Goal: Complete application form

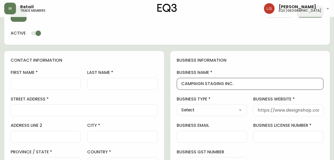
scroll to position [27, 0]
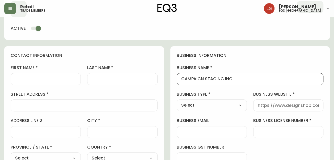
click at [264, 132] on input "business license number" at bounding box center [288, 132] width 61 height 5
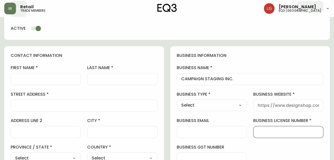
paste input "714301215"
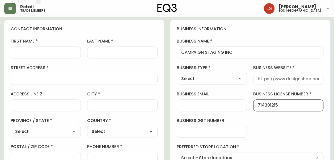
type input "714301215"
click at [219, 104] on input "business email" at bounding box center [211, 105] width 61 height 5
paste input "[EMAIL_ADDRESS][DOMAIN_NAME]"
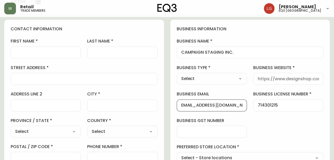
scroll to position [80, 0]
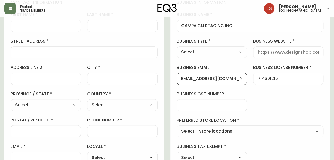
type input "[EMAIL_ADDRESS][DOMAIN_NAME]"
click at [221, 49] on select "Select Interior Designer Architect Home Builder Contractor Real Estate Agent Ho…" at bounding box center [212, 52] width 70 height 8
select select "Other"
click at [177, 48] on select "Select Interior Designer Architect Home Builder Contractor Real Estate Agent Ho…" at bounding box center [212, 52] width 70 height 8
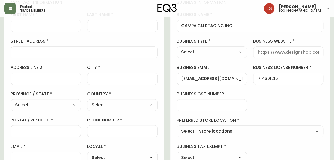
type input "Other"
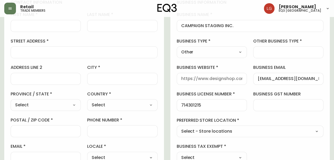
click at [267, 57] on div at bounding box center [288, 52] width 70 height 12
type input "S"
type input "G"
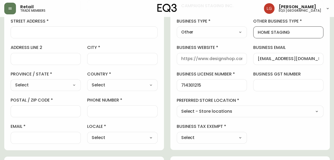
scroll to position [133, 0]
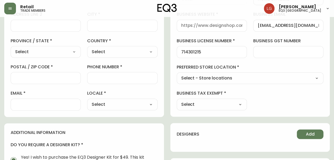
type input "HOME STAGING"
click at [247, 76] on select "Select - Store locations EQ3 [GEOGRAPHIC_DATA] EQ3 [GEOGRAPHIC_DATA] [GEOGRAPHI…" at bounding box center [250, 78] width 147 height 8
select select "cjw10z96p003c6gs0ds8faz1n"
click at [177, 74] on select "Select - Store locations EQ3 [GEOGRAPHIC_DATA] EQ3 [GEOGRAPHIC_DATA] [GEOGRAPHI…" at bounding box center [250, 78] width 147 height 8
type input "EQ3 [GEOGRAPHIC_DATA]"
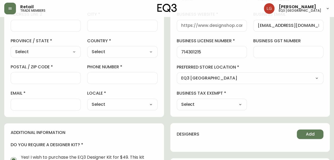
click at [221, 101] on select "Select Yes No" at bounding box center [212, 105] width 70 height 8
select select "false"
click at [177, 101] on select "Select Yes No" at bounding box center [212, 105] width 70 height 8
type input "No"
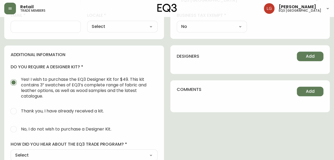
scroll to position [213, 0]
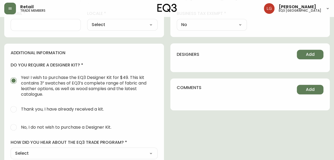
click at [98, 126] on span "No, I do not wish to purchase a Designer Kit." at bounding box center [66, 127] width 90 height 6
click at [19, 126] on input "No, I do not wish to purchase a Designer Kit." at bounding box center [14, 128] width 12 height 12
radio input "true"
radio input "false"
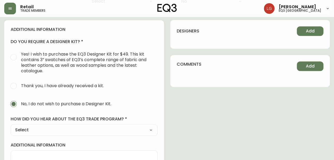
scroll to position [265, 0]
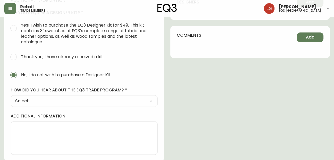
click at [98, 101] on select "Select Social Media Advertisement Trade Show Outreach from a Trade Rep Other" at bounding box center [84, 101] width 147 height 8
select select "Other"
click at [11, 97] on select "Select Social Media Advertisement Trade Show Outreach from a Trade Rep Other" at bounding box center [84, 101] width 147 height 8
type input "Other"
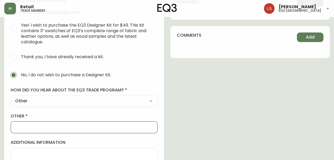
click at [79, 125] on input "other" at bounding box center [84, 127] width 138 height 5
type input "w"
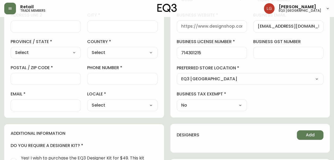
scroll to position [79, 0]
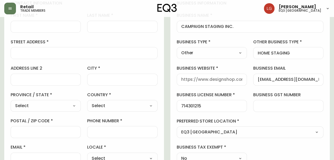
type input "WALK IN"
click at [212, 79] on input "business website" at bounding box center [211, 79] width 61 height 5
paste input "[URL][DOMAIN_NAME]"
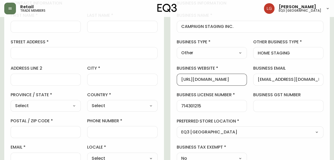
drag, startPoint x: 226, startPoint y: 80, endPoint x: 273, endPoint y: 86, distance: 47.0
click at [273, 86] on div "business information business name CAMPAIGN STAGING INC. business type Other Se…" at bounding box center [250, 82] width 160 height 177
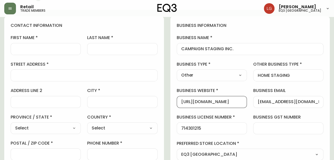
scroll to position [26, 0]
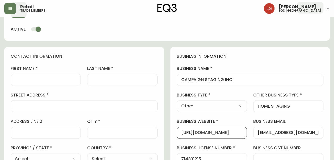
type input "[URL][DOMAIN_NAME]"
click at [59, 79] on input "first name" at bounding box center [45, 79] width 61 height 5
click at [130, 109] on div at bounding box center [84, 106] width 147 height 12
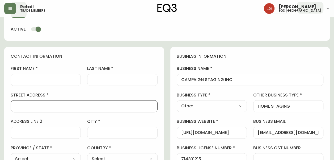
paste input "[PERSON_NAME]"
type input "[PERSON_NAME]"
click at [58, 78] on input "first name" at bounding box center [45, 79] width 61 height 5
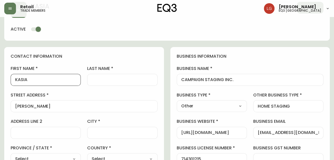
type input "KASIA"
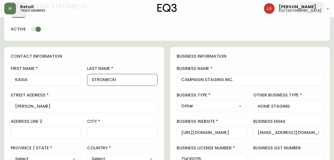
type input "STROMECKI"
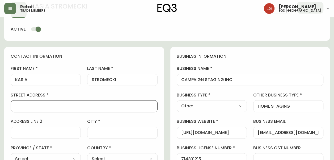
click at [112, 134] on input "city" at bounding box center [122, 132] width 61 height 5
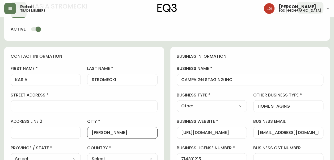
type input "[PERSON_NAME]"
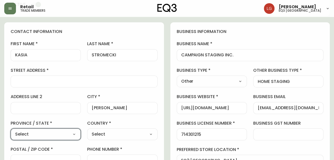
scroll to position [53, 0]
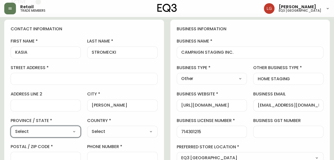
click at [55, 131] on select "Select [GEOGRAPHIC_DATA] [GEOGRAPHIC_DATA] [GEOGRAPHIC_DATA] [GEOGRAPHIC_DATA] …" at bounding box center [46, 132] width 70 height 8
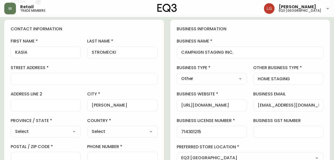
select select "MB"
click at [11, 128] on select "Select [GEOGRAPHIC_DATA] [GEOGRAPHIC_DATA] [GEOGRAPHIC_DATA] [GEOGRAPHIC_DATA] …" at bounding box center [46, 132] width 70 height 8
type input "[GEOGRAPHIC_DATA]"
click at [116, 131] on select "Select [GEOGRAPHIC_DATA] [GEOGRAPHIC_DATA]" at bounding box center [122, 132] width 70 height 8
select select "CA"
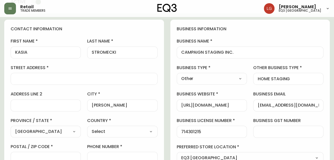
click at [87, 128] on select "Select [GEOGRAPHIC_DATA] [GEOGRAPHIC_DATA]" at bounding box center [122, 132] width 70 height 8
type input "[GEOGRAPHIC_DATA]"
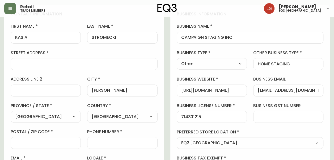
scroll to position [80, 0]
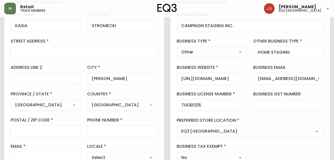
click at [127, 129] on input "phone number" at bounding box center [122, 131] width 61 height 5
paste input "778.881.6481"
click at [99, 130] on input "778.881.6481" at bounding box center [122, 131] width 61 height 5
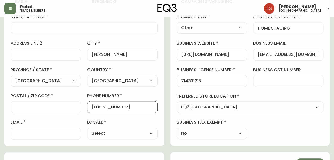
scroll to position [133, 0]
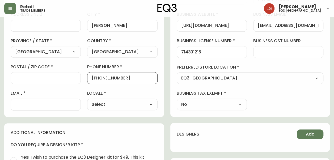
type input "[PHONE_NUMBER]"
click at [124, 105] on select "Select CA_EN [GEOGRAPHIC_DATA] US_EN" at bounding box center [122, 105] width 70 height 8
select select "CA_EN"
click at [87, 101] on select "Select CA_EN [GEOGRAPHIC_DATA] US_EN" at bounding box center [122, 105] width 70 height 8
type input "CA_EN"
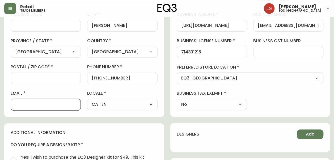
click at [34, 102] on input "email" at bounding box center [45, 104] width 61 height 5
paste input "[EMAIL_ADDRESS][DOMAIN_NAME]"
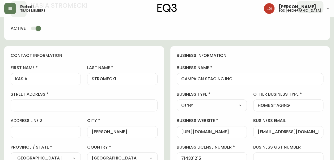
type input "[EMAIL_ADDRESS][DOMAIN_NAME]"
click at [87, 107] on input "street address" at bounding box center [84, 105] width 138 height 5
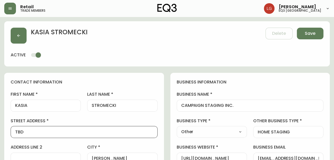
scroll to position [0, 0]
type input "TBD"
click at [315, 37] on button "Save" at bounding box center [310, 34] width 27 height 12
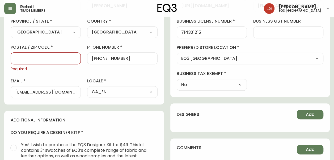
scroll to position [160, 0]
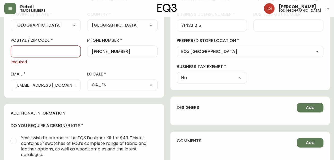
click at [64, 53] on input "postal / zip code" at bounding box center [45, 51] width 61 height 5
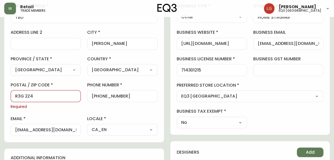
scroll to position [0, 0]
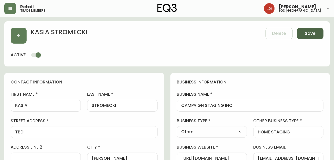
type input "R3G 2Z4"
click at [302, 33] on button "Save" at bounding box center [310, 34] width 27 height 12
type input "[PHONE_NUMBER]"
type input "Other"
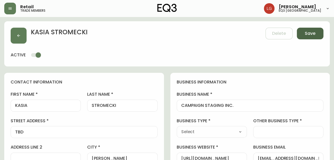
type input "HOME STAGING"
select select "Other"
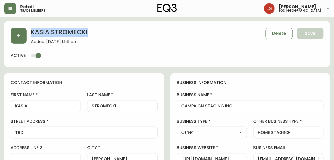
drag, startPoint x: 88, startPoint y: 33, endPoint x: 31, endPoint y: 32, distance: 56.9
click at [31, 32] on h2 "[PERSON_NAME]" at bounding box center [59, 34] width 57 height 12
copy h2 "[PERSON_NAME]"
